Goal: Register for event/course

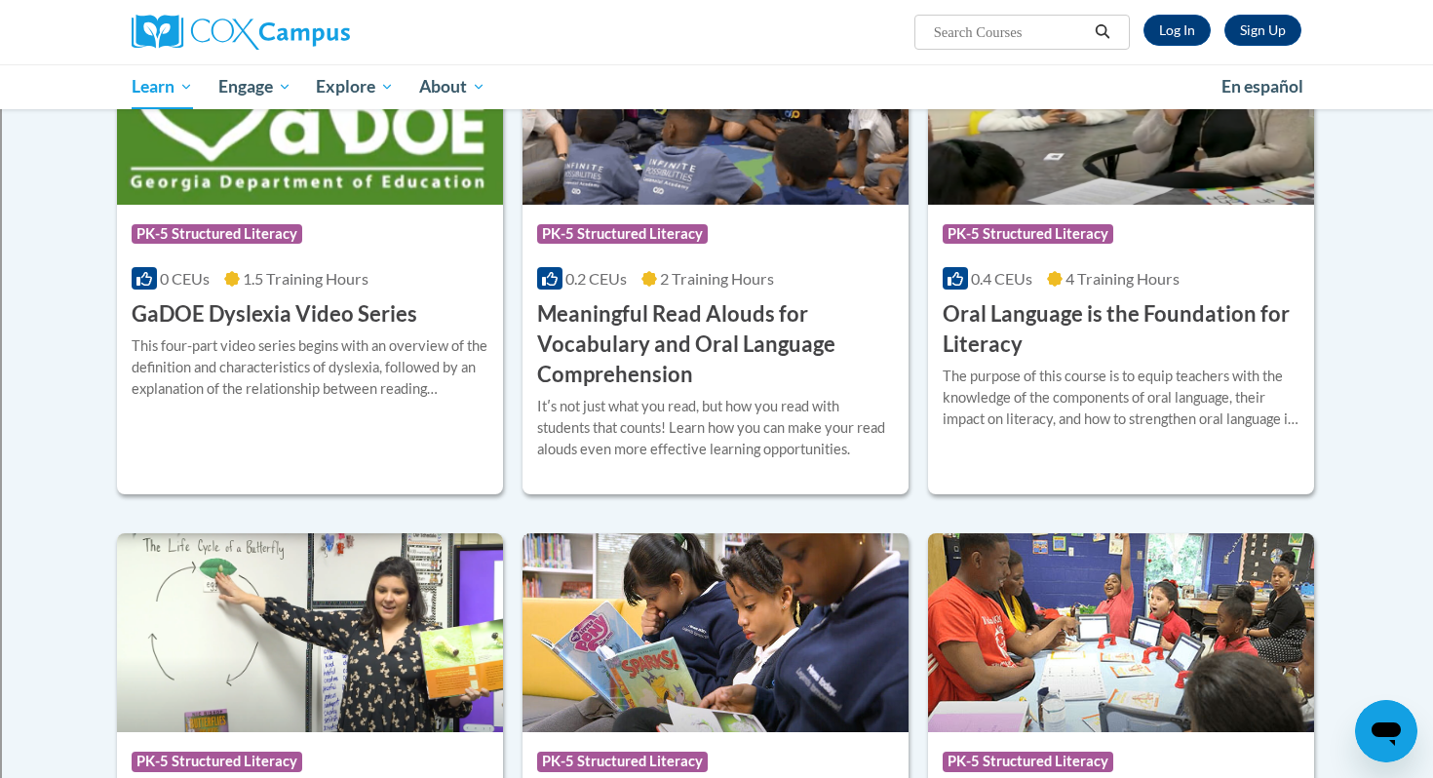
scroll to position [1201, 0]
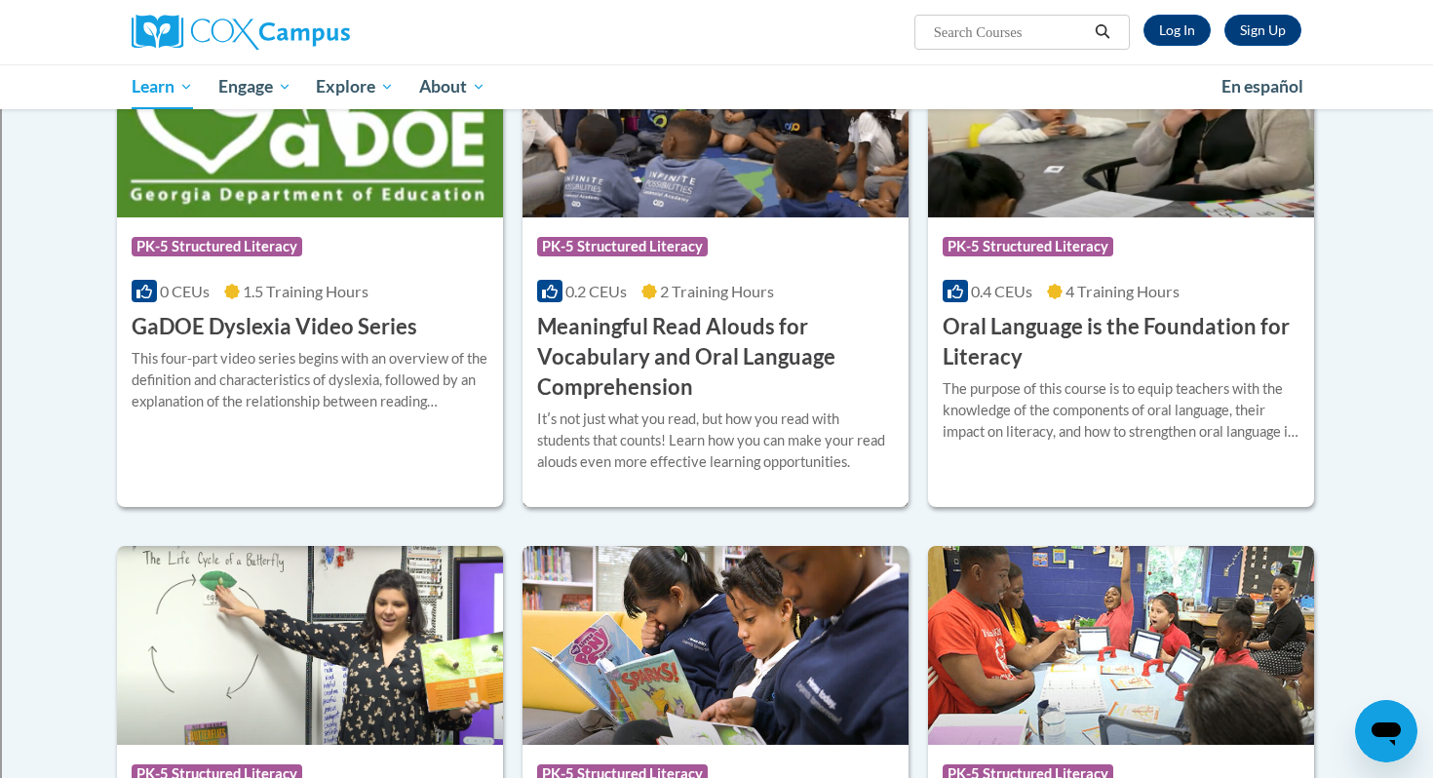
click at [597, 367] on h3 "Meaningful Read Alouds for Vocabulary and Oral Language Comprehension" at bounding box center [715, 357] width 357 height 90
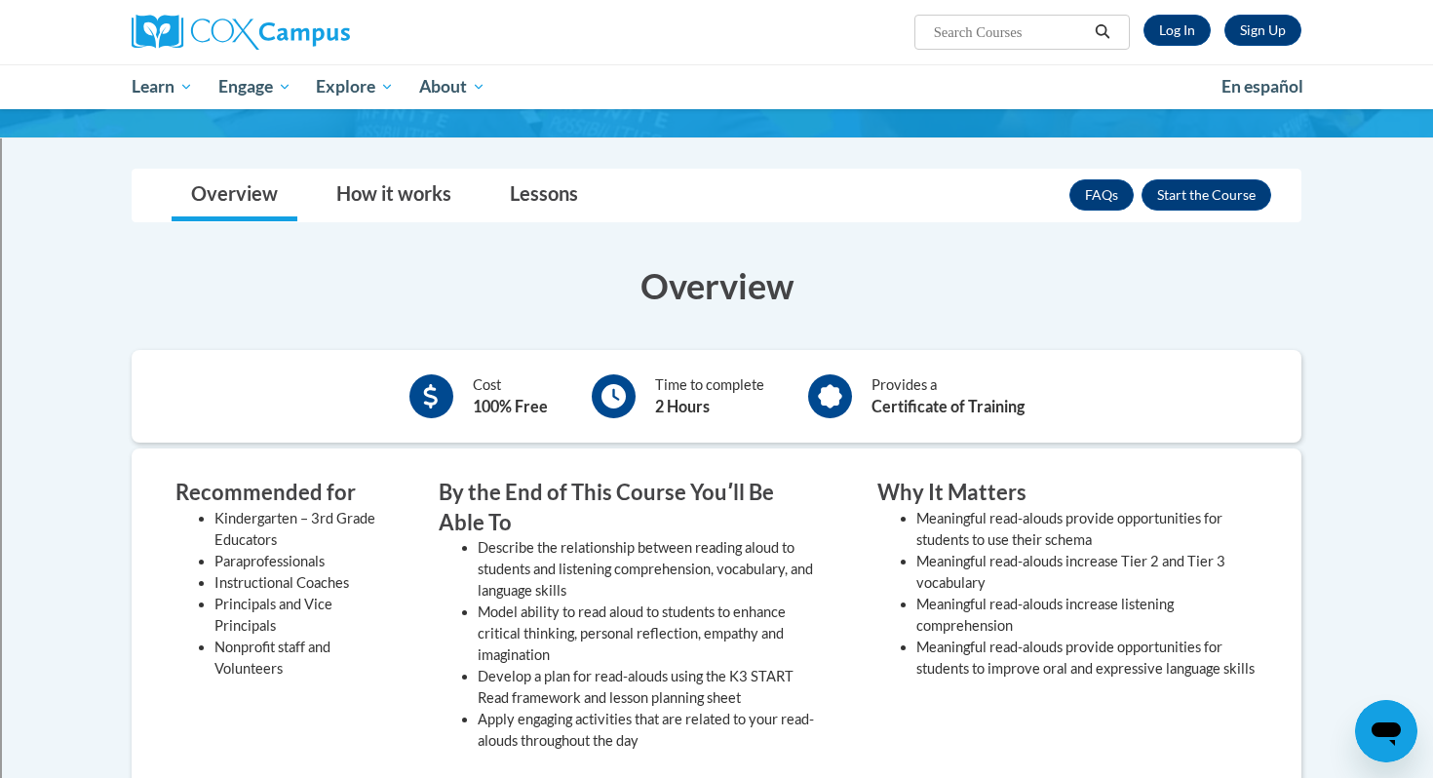
scroll to position [331, 0]
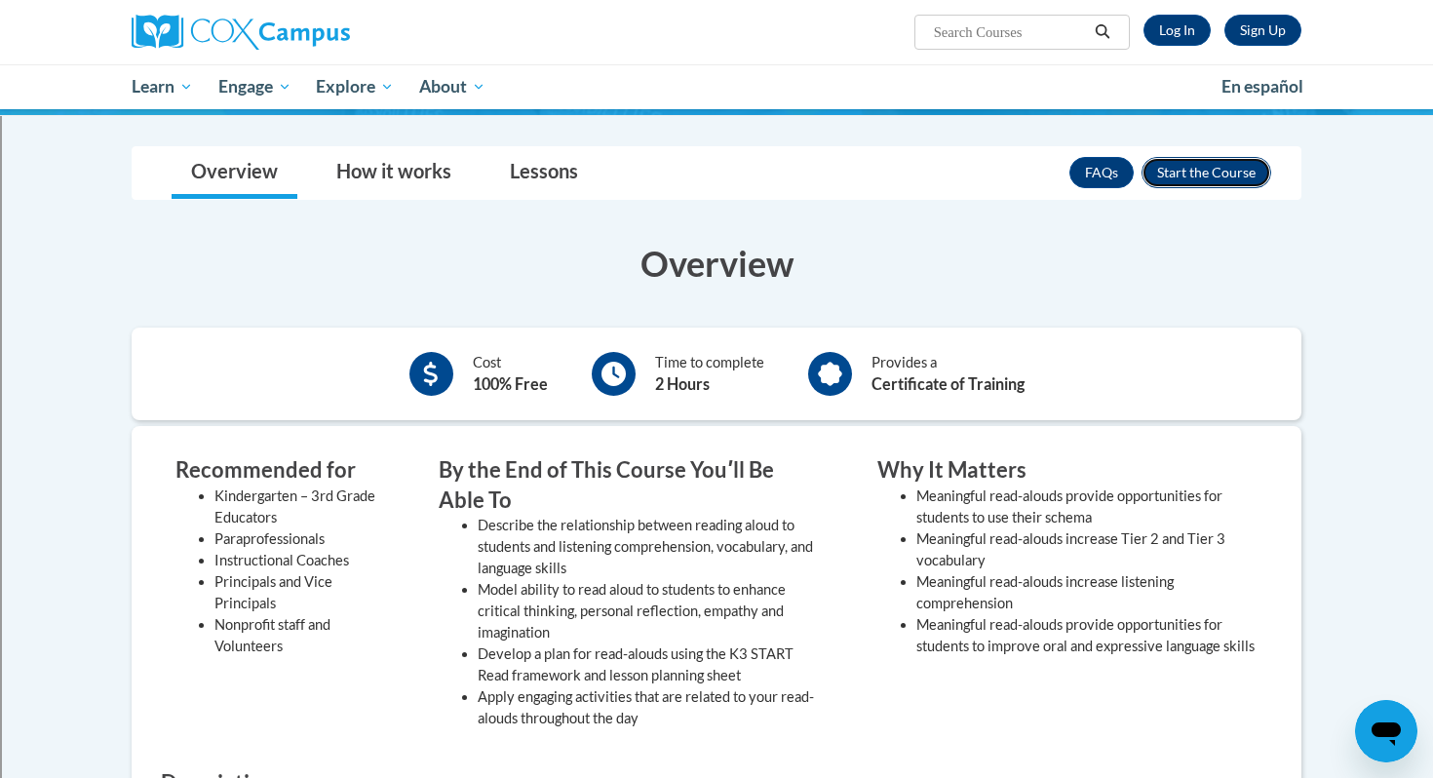
click at [1188, 182] on button "Enroll" at bounding box center [1206, 172] width 130 height 31
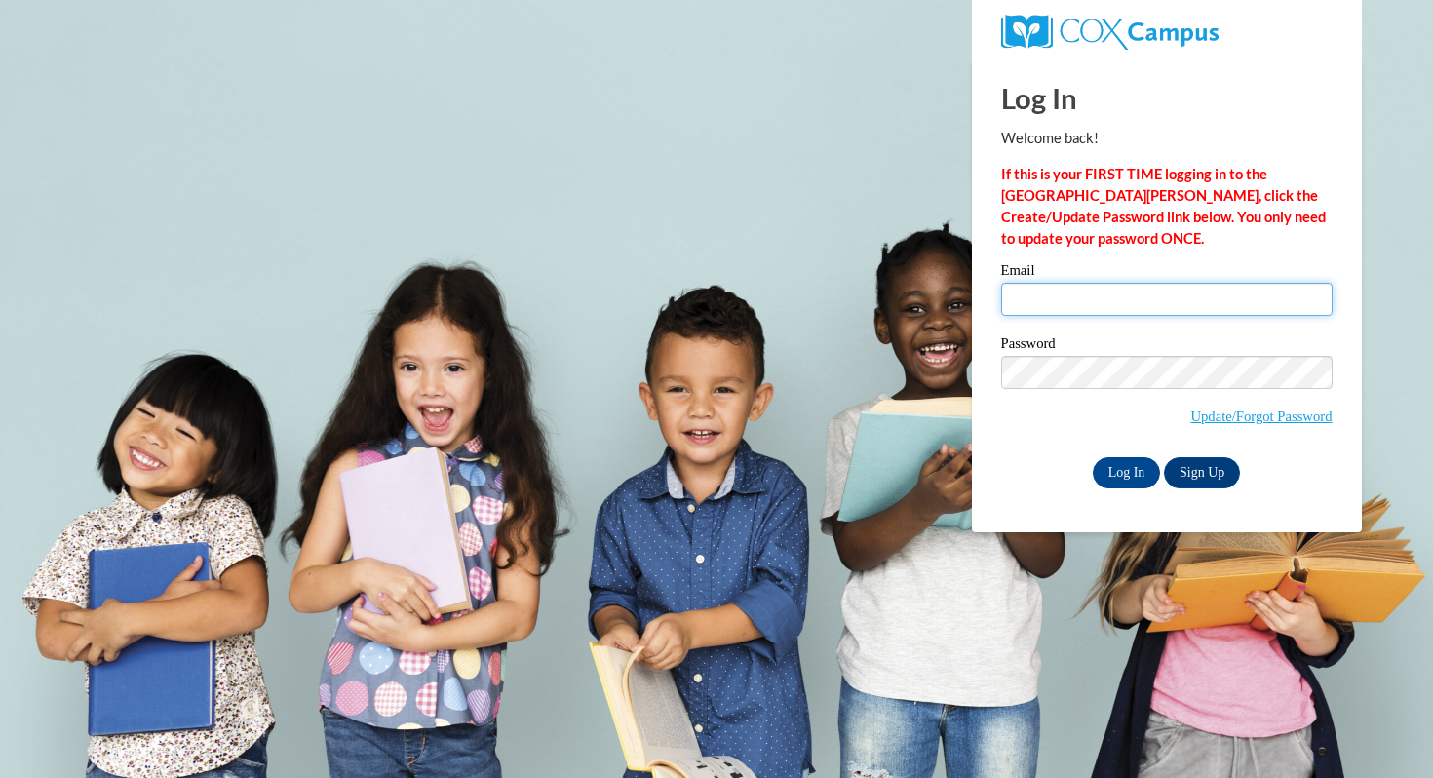
click at [1117, 299] on input "Email" at bounding box center [1166, 299] width 331 height 33
type input "aparisi@shorewood.k12.wi.us"
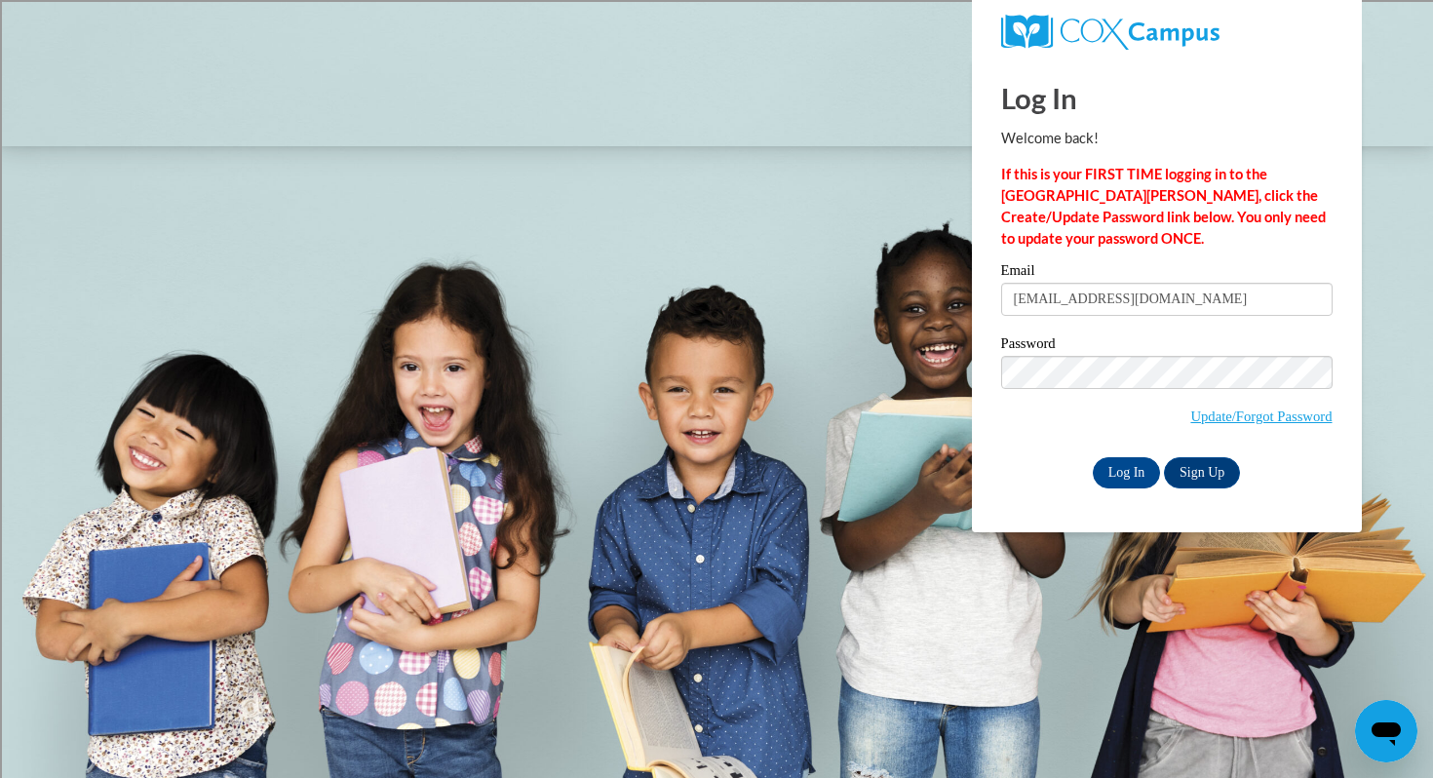
click at [1151, 339] on label "Password" at bounding box center [1166, 345] width 331 height 19
click at [1112, 477] on input "Log In" at bounding box center [1127, 472] width 68 height 31
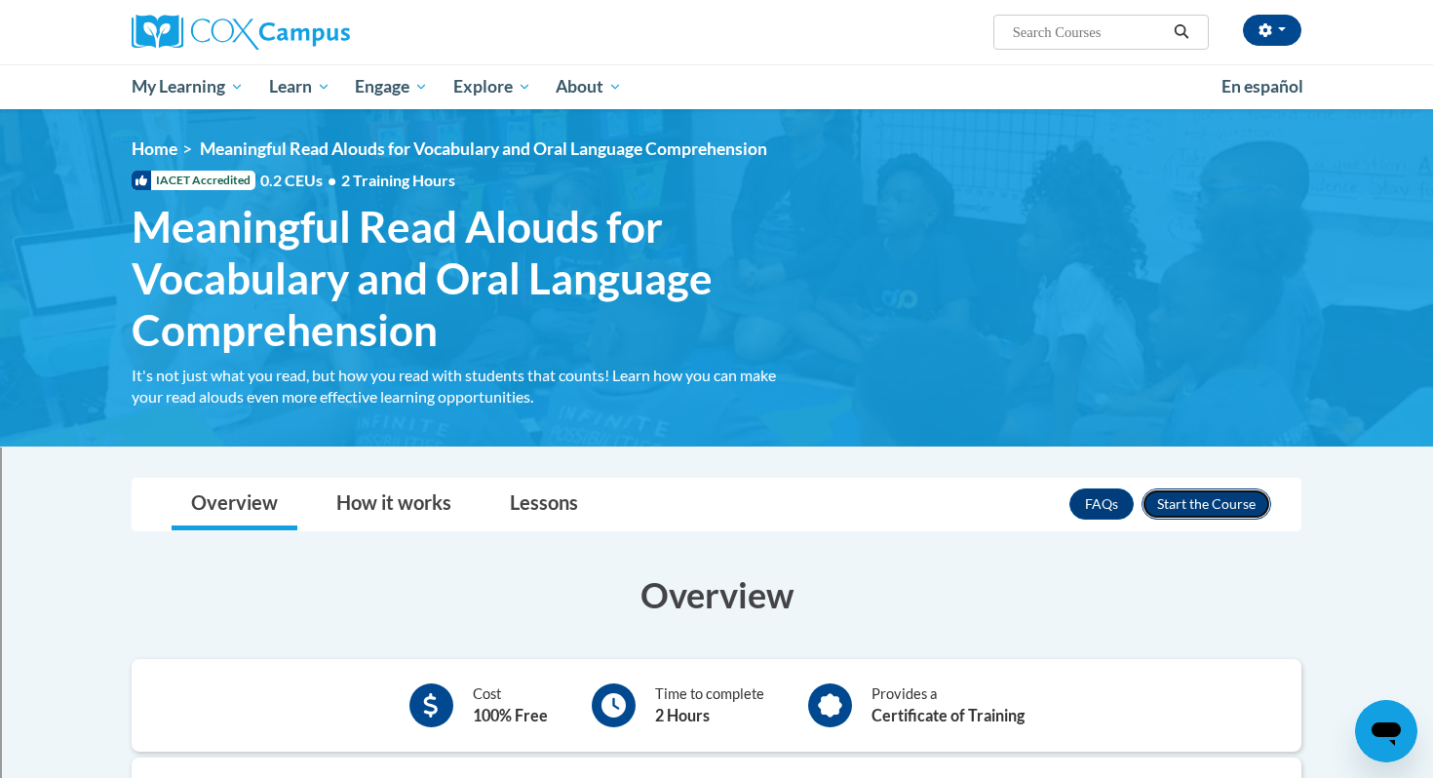
click at [1222, 502] on button "Enroll" at bounding box center [1206, 503] width 130 height 31
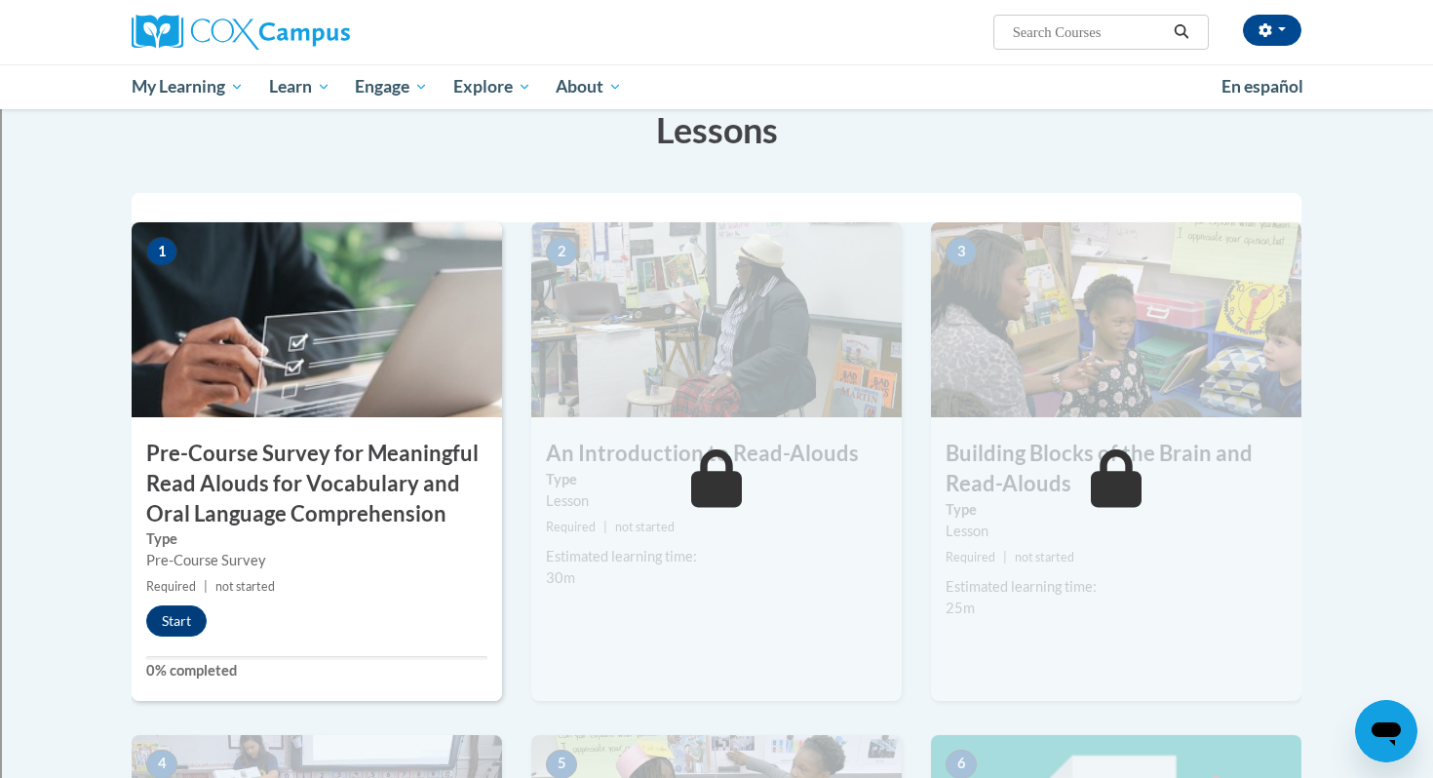
scroll to position [364, 0]
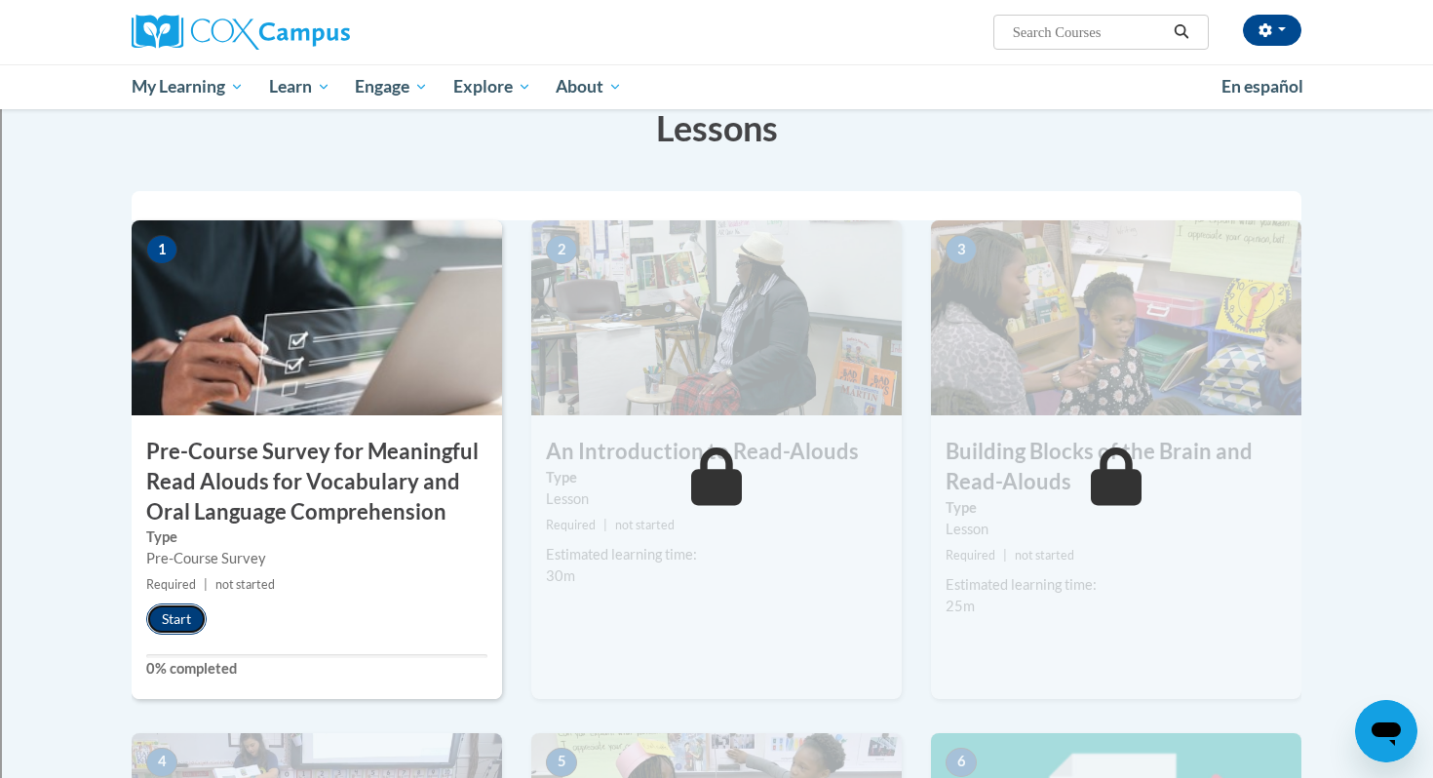
click at [166, 618] on button "Start" at bounding box center [176, 618] width 60 height 31
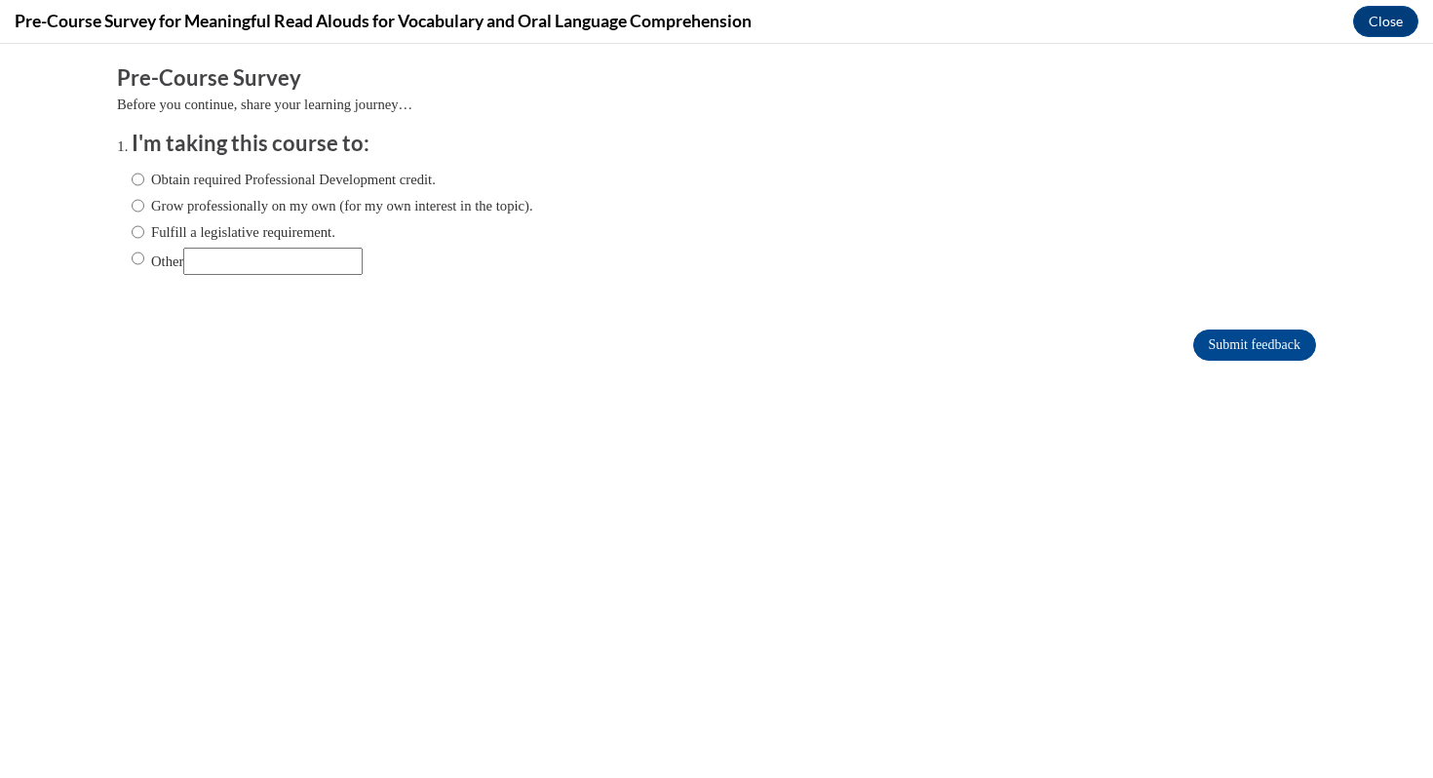
scroll to position [0, 0]
click at [137, 179] on input "Obtain required Professional Development credit." at bounding box center [138, 179] width 13 height 21
radio input "true"
click at [1226, 350] on input "Submit feedback" at bounding box center [1254, 344] width 123 height 31
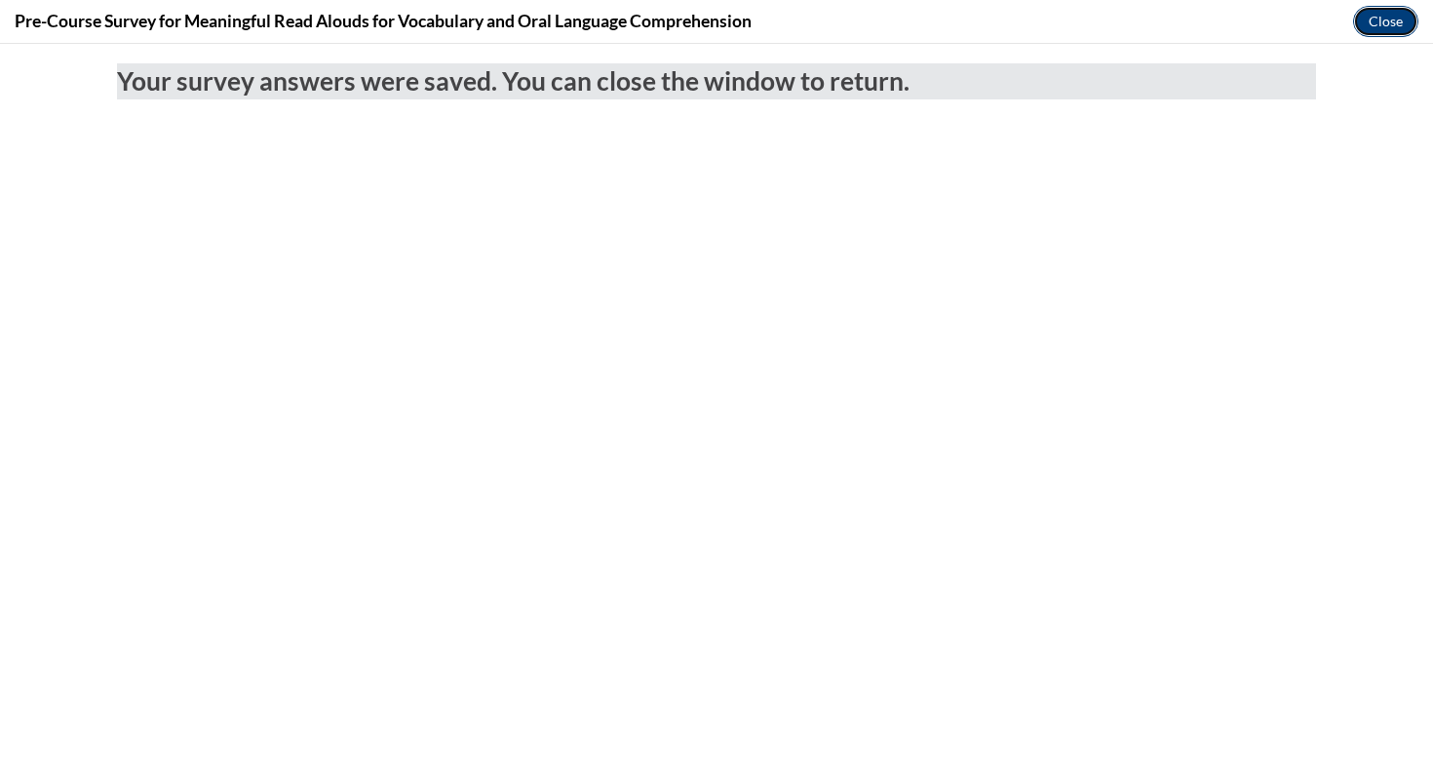
click at [1364, 28] on button "Close" at bounding box center [1385, 21] width 65 height 31
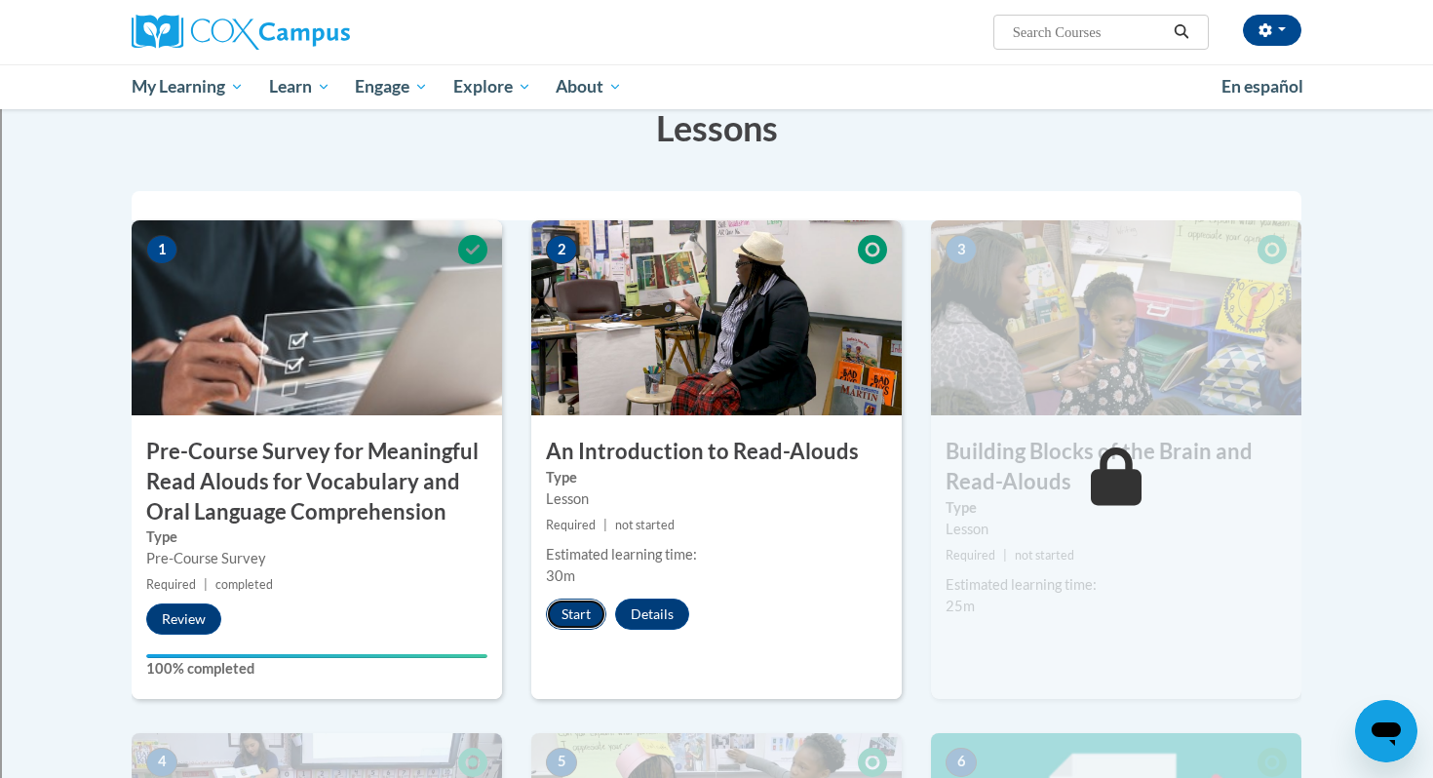
click at [587, 623] on button "Start" at bounding box center [576, 613] width 60 height 31
